Goal: Task Accomplishment & Management: Use online tool/utility

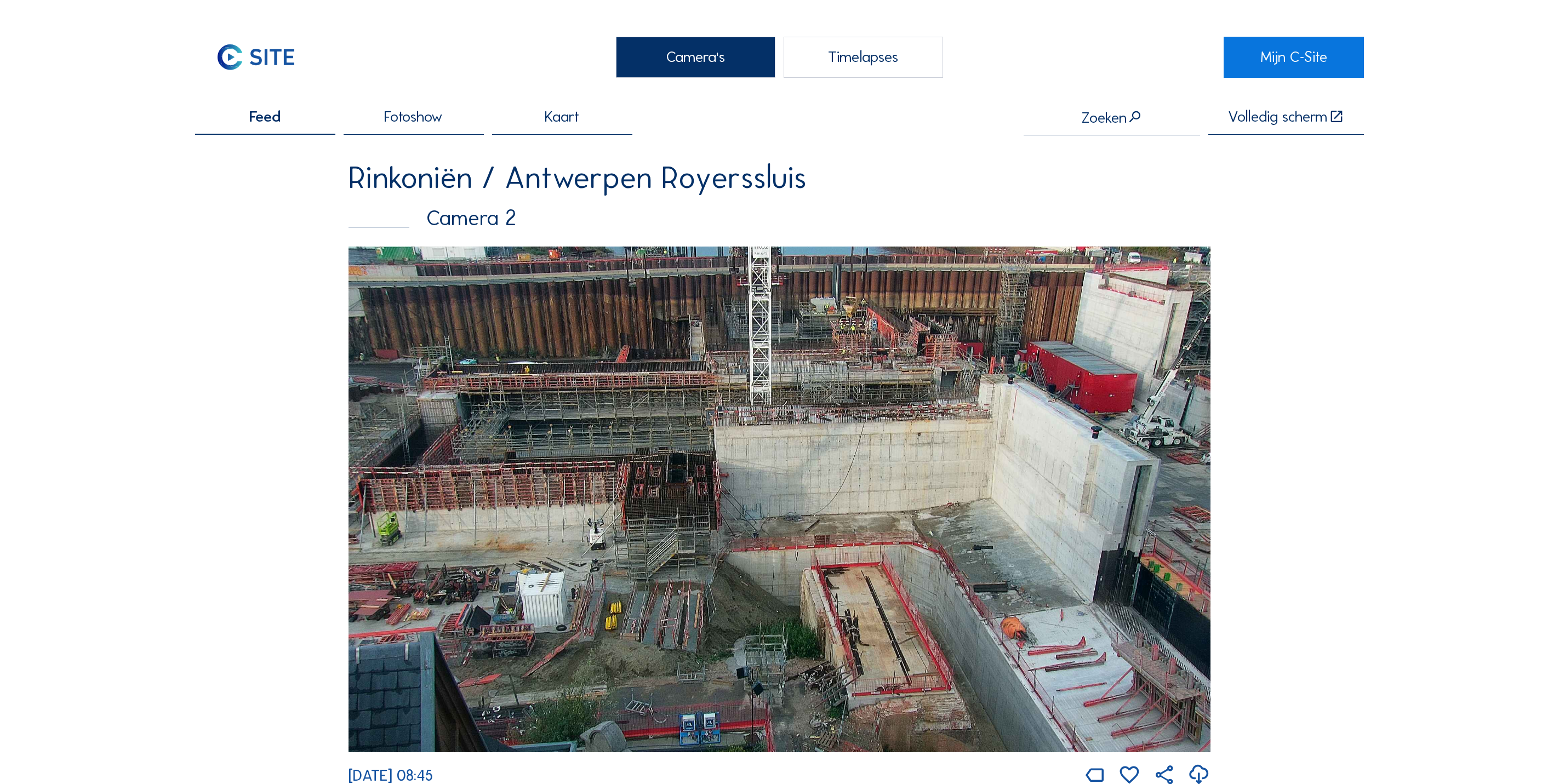
scroll to position [164, 0]
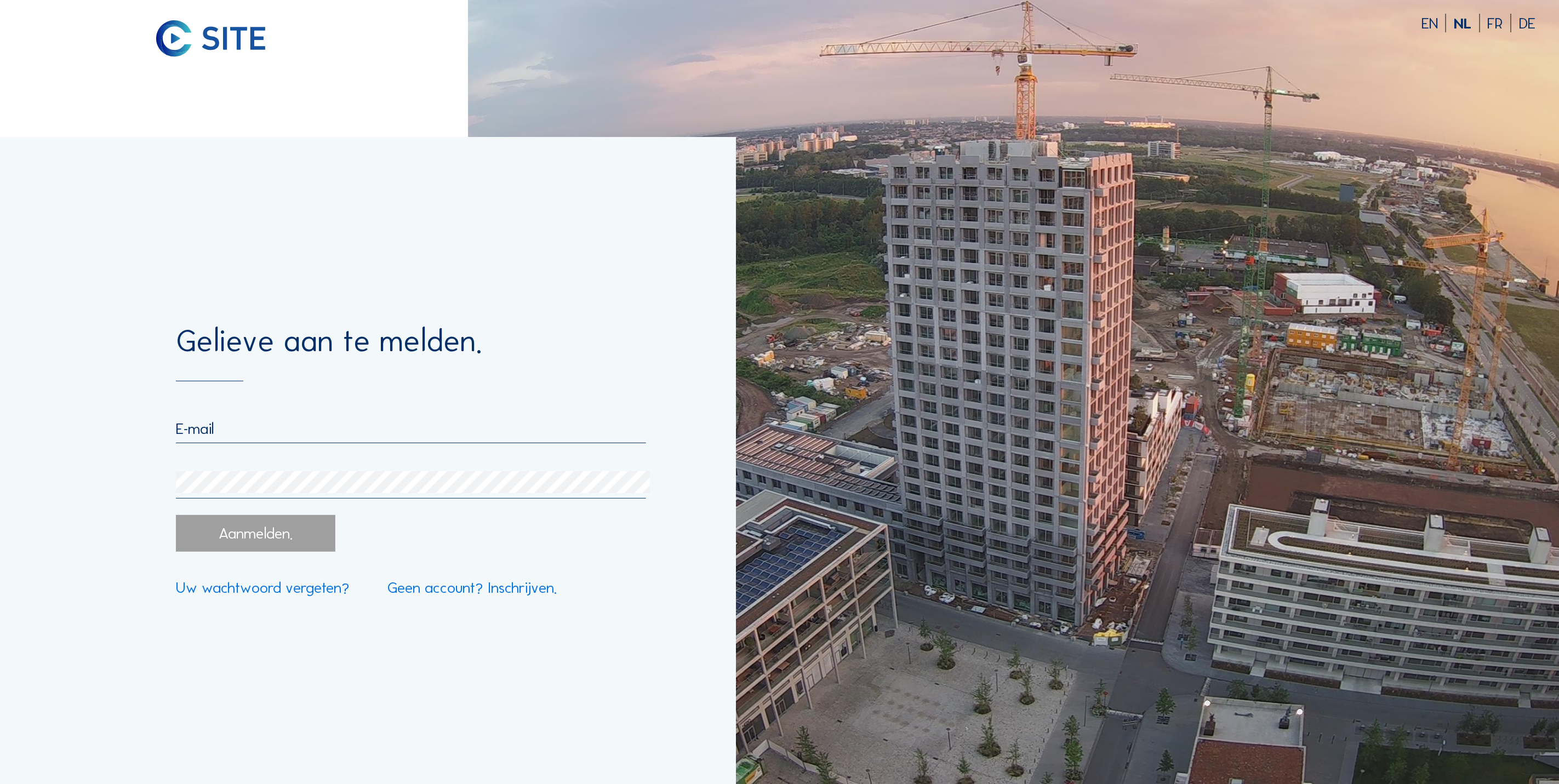
type input "[EMAIL_ADDRESS][DOMAIN_NAME]"
click at [279, 539] on div "Aanmelden." at bounding box center [255, 533] width 159 height 37
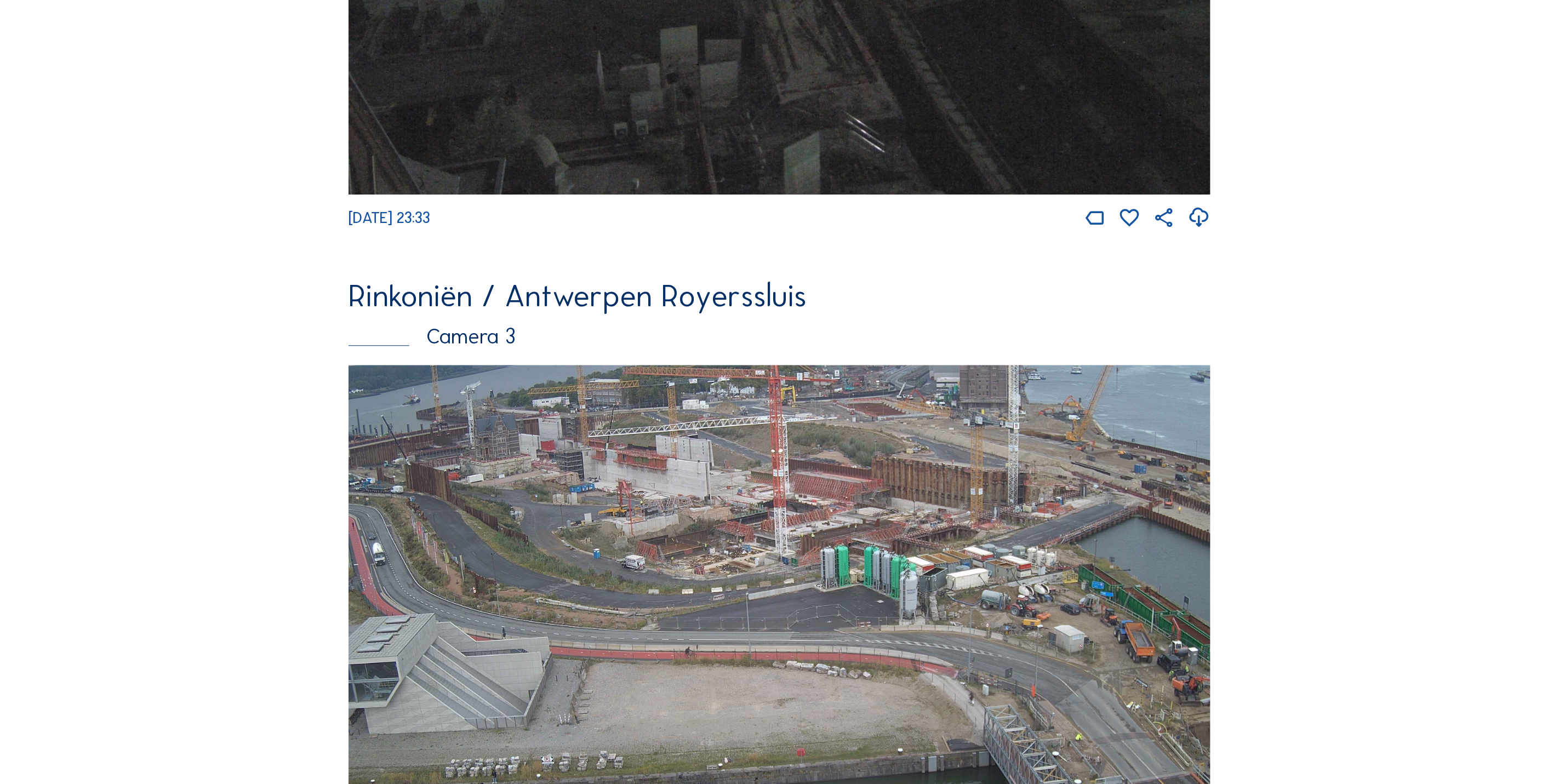
click at [568, 600] on img at bounding box center [779, 607] width 862 height 485
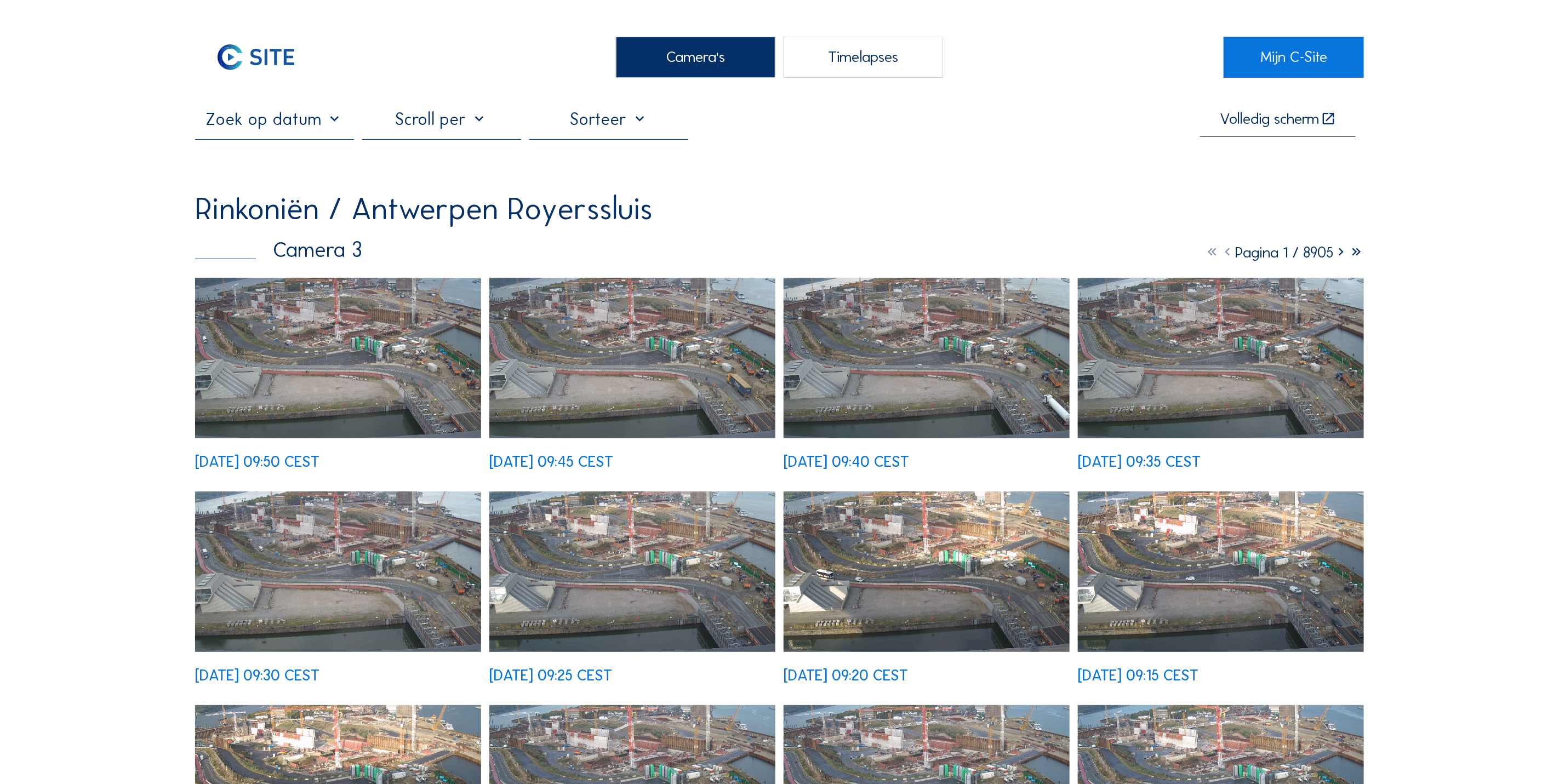
click at [373, 362] on img at bounding box center [338, 358] width 286 height 161
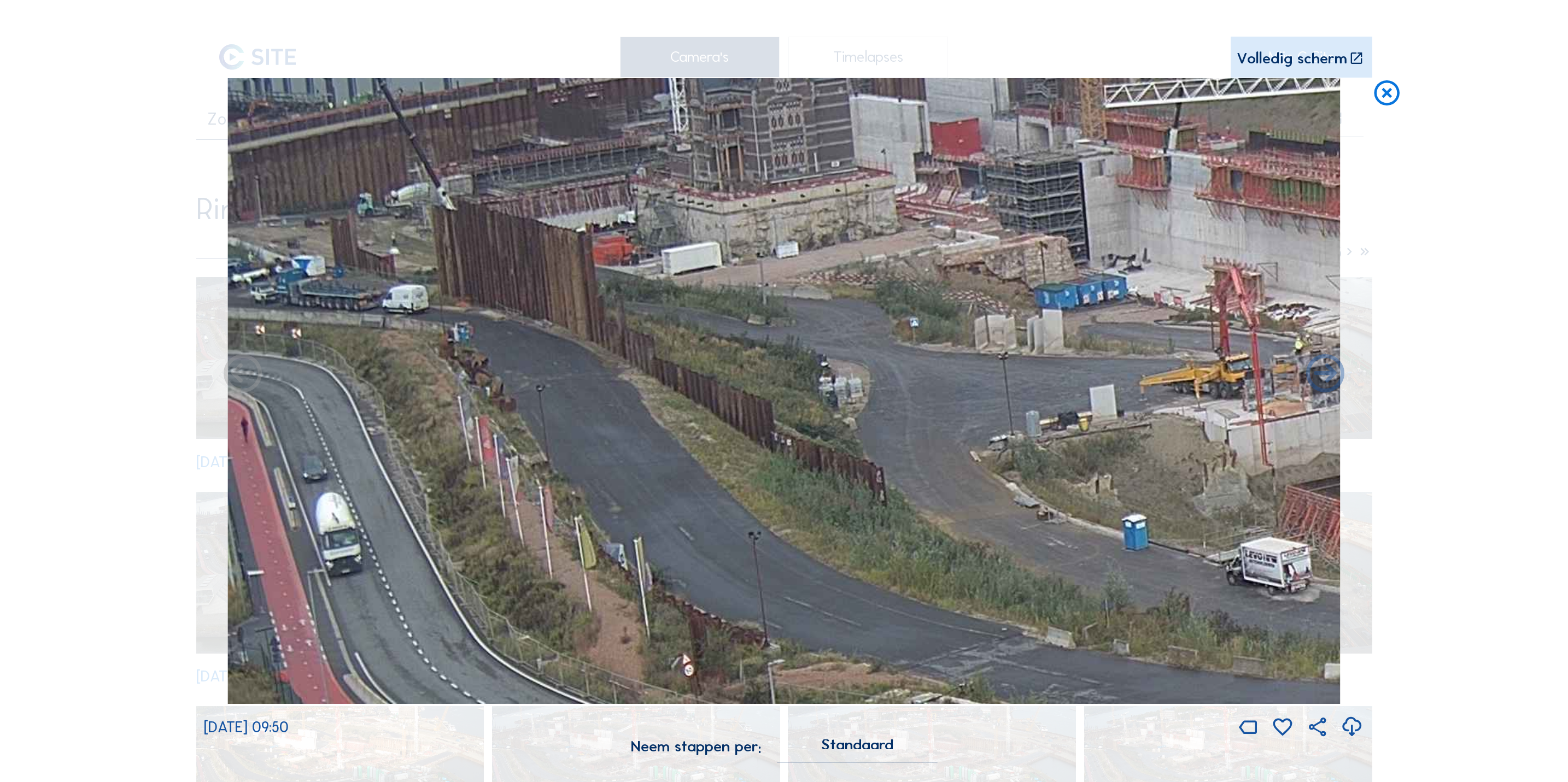
drag, startPoint x: 279, startPoint y: 225, endPoint x: 475, endPoint y: 267, distance: 200.4
click at [475, 267] on img at bounding box center [784, 391] width 1113 height 626
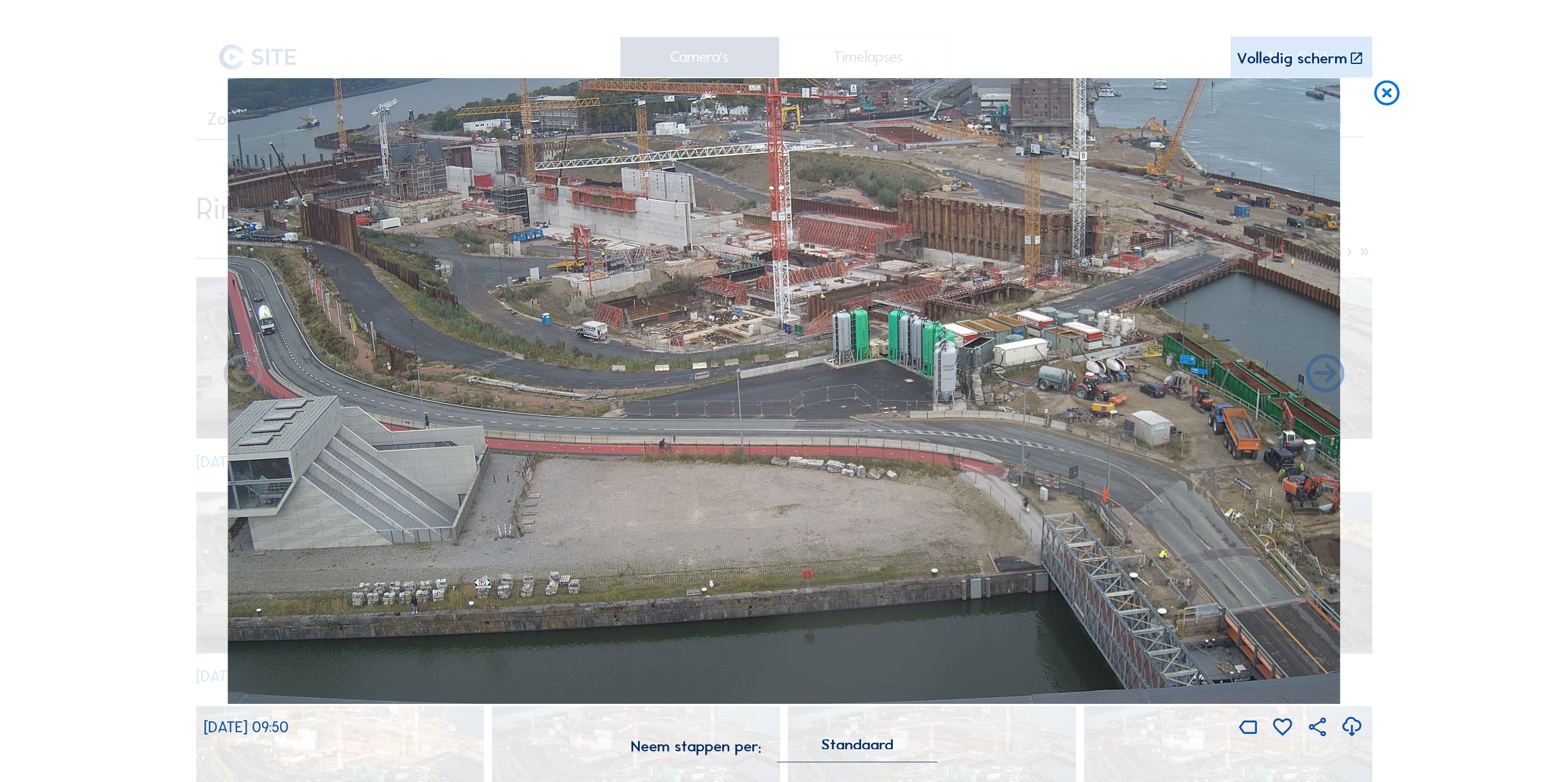
click at [1384, 109] on icon at bounding box center [1387, 94] width 30 height 32
